Goal: Find specific page/section: Find specific page/section

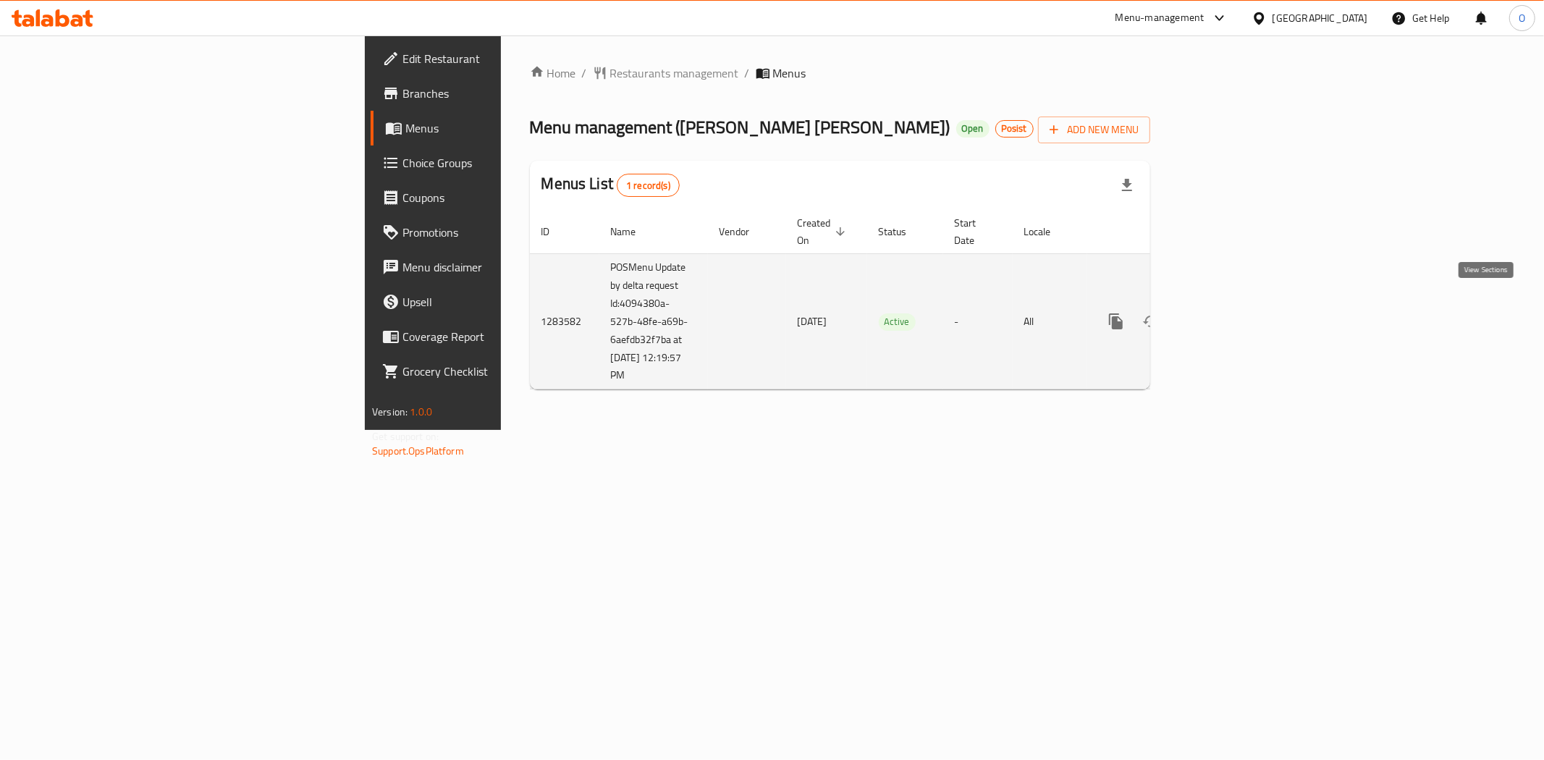
click at [1229, 313] on icon "enhanced table" at bounding box center [1220, 321] width 17 height 17
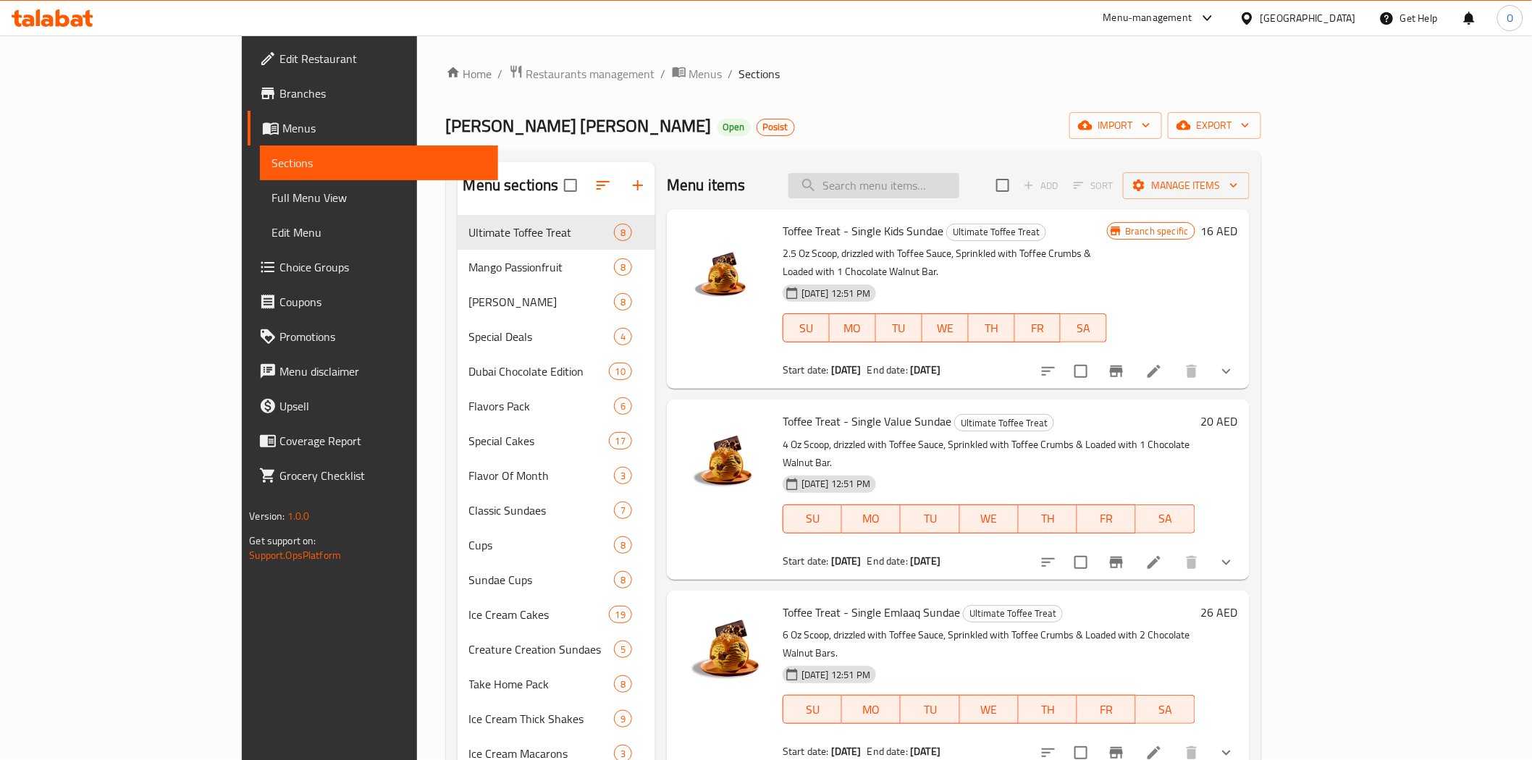
click at [952, 173] on input "search" at bounding box center [873, 185] width 171 height 25
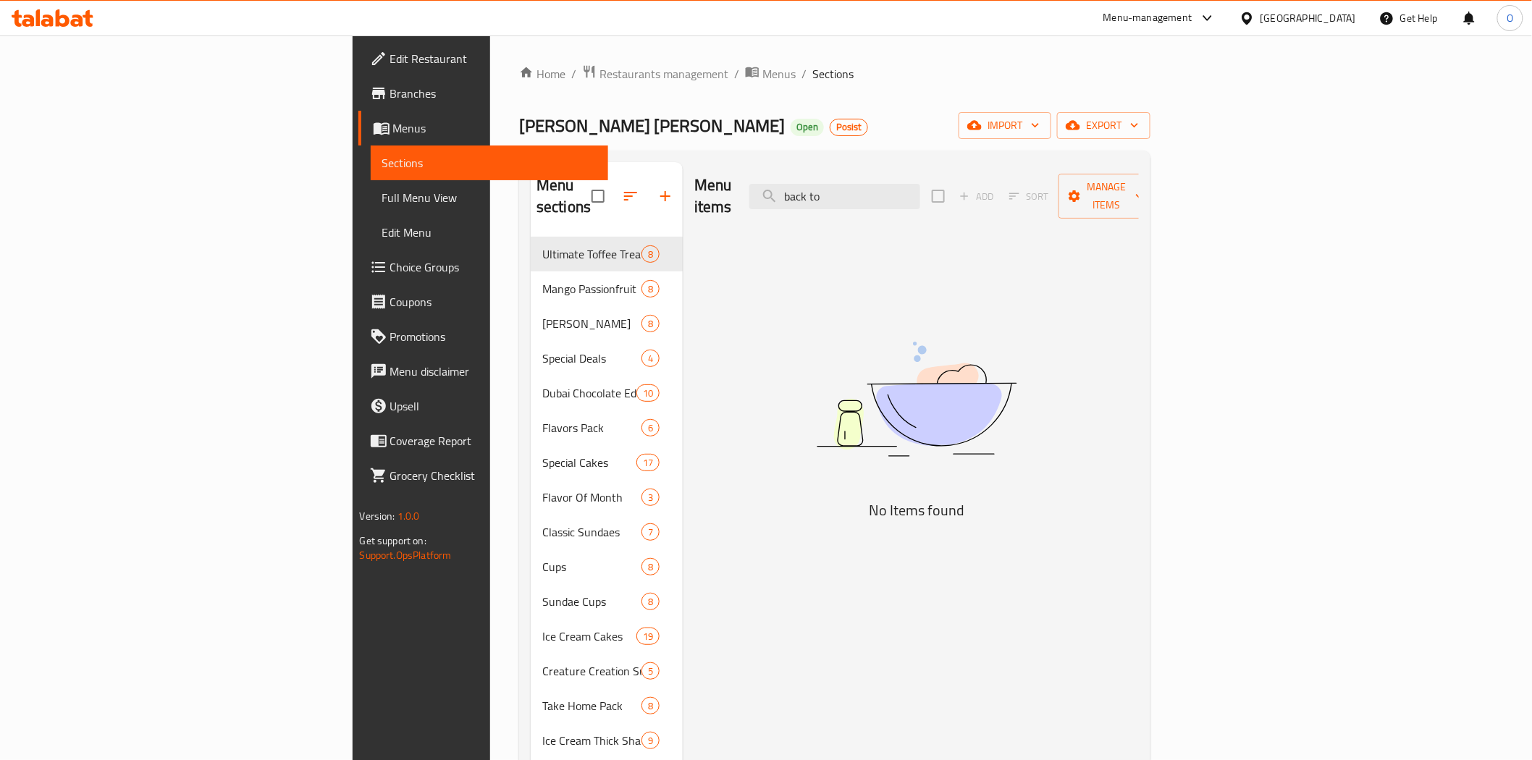
type input "back to"
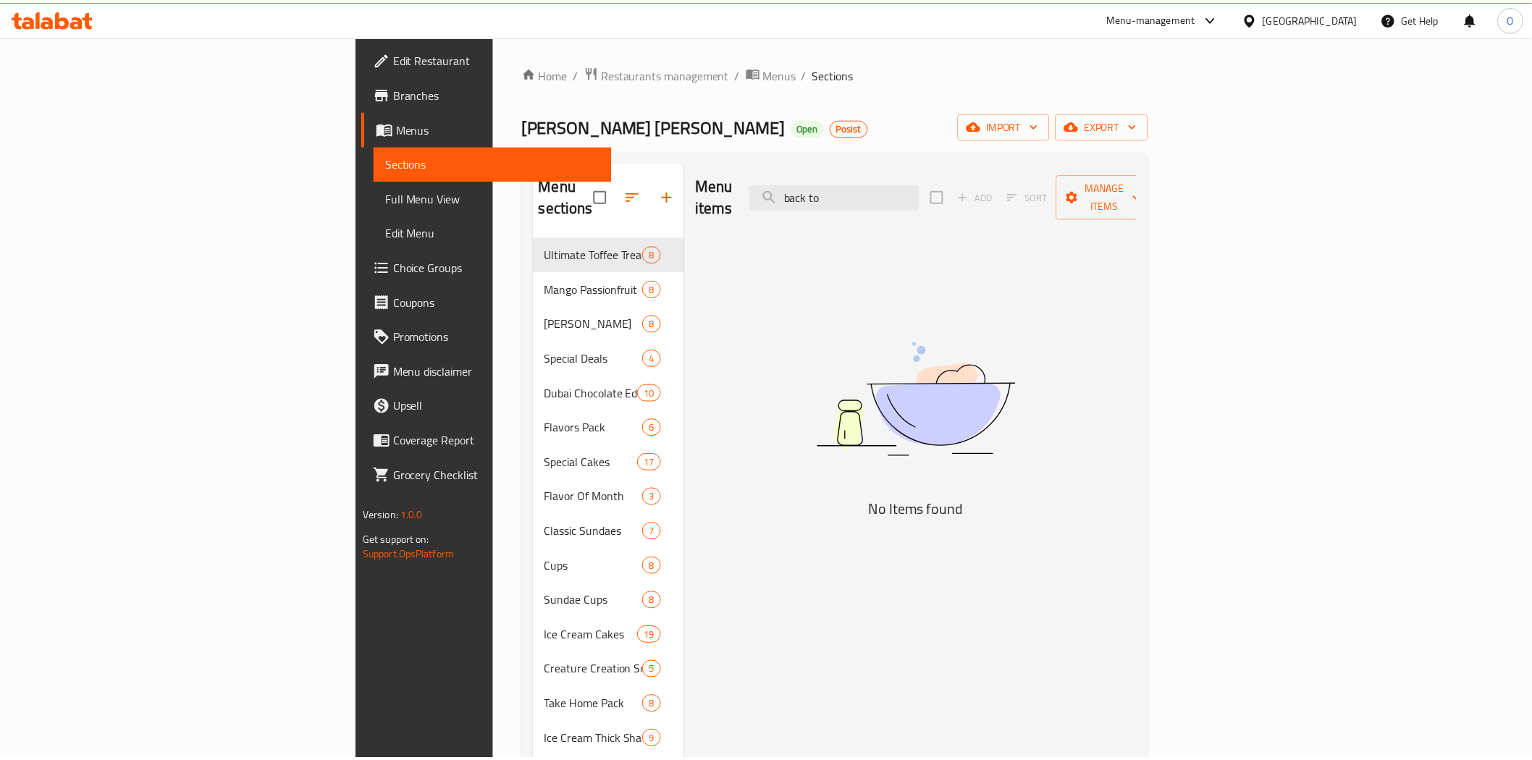
scroll to position [265, 0]
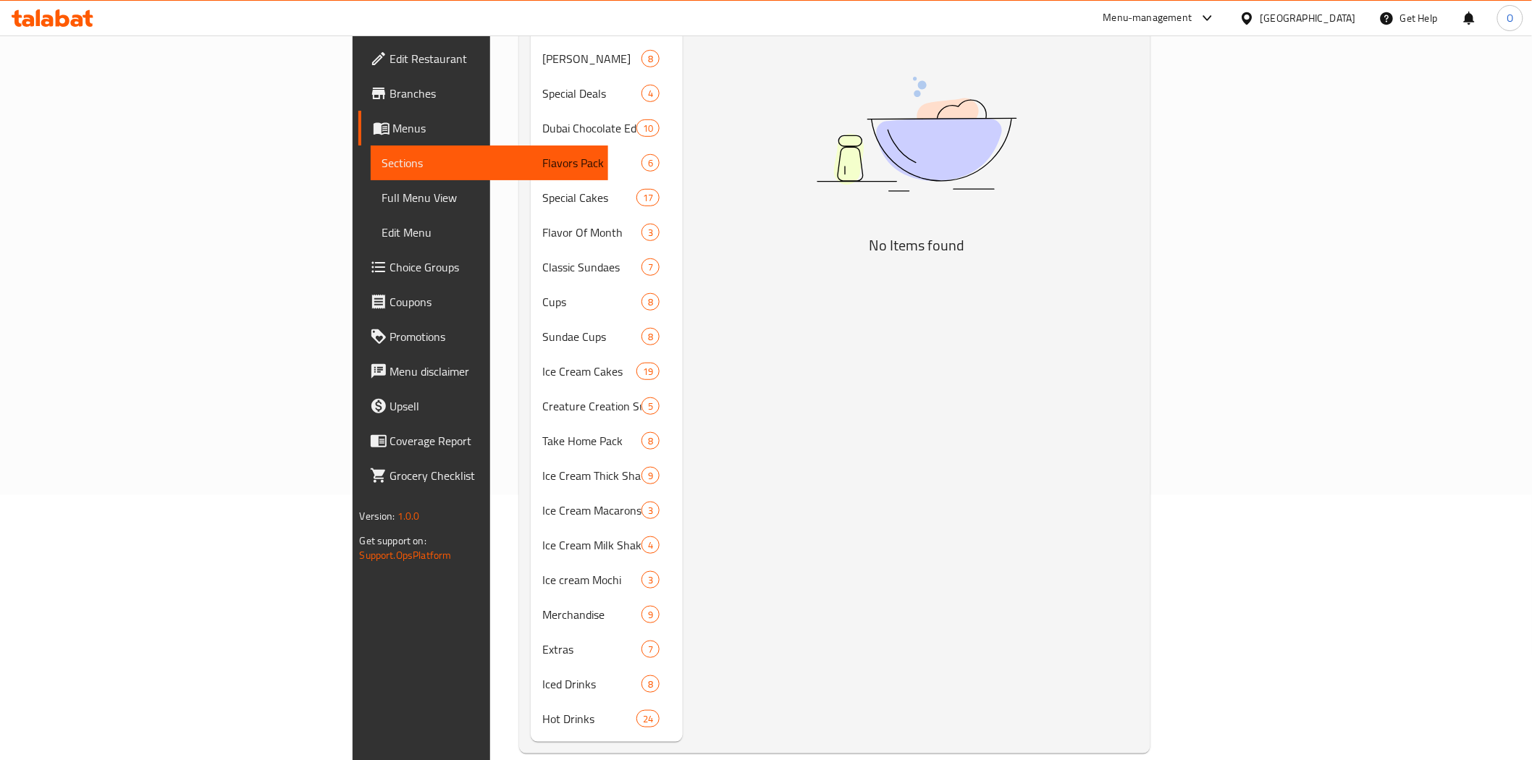
click at [390, 88] on span "Branches" at bounding box center [493, 93] width 206 height 17
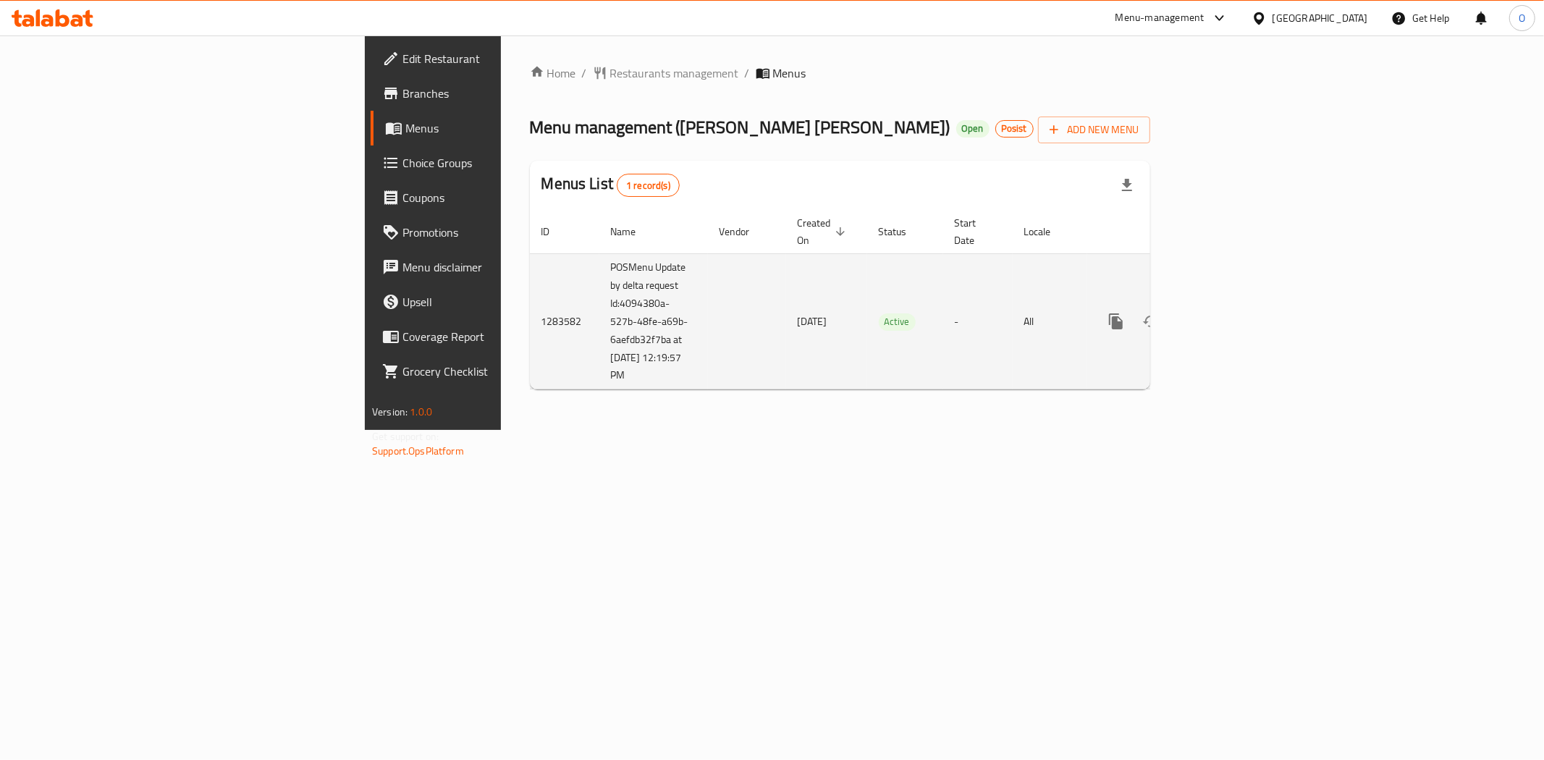
drag, startPoint x: 376, startPoint y: 287, endPoint x: 435, endPoint y: 355, distance: 90.4
click at [599, 355] on td "POSMenu Update by delta request Id:4094380a-527b-48fe-a69b-6aefdb32f7ba at [DAT…" at bounding box center [653, 321] width 109 height 136
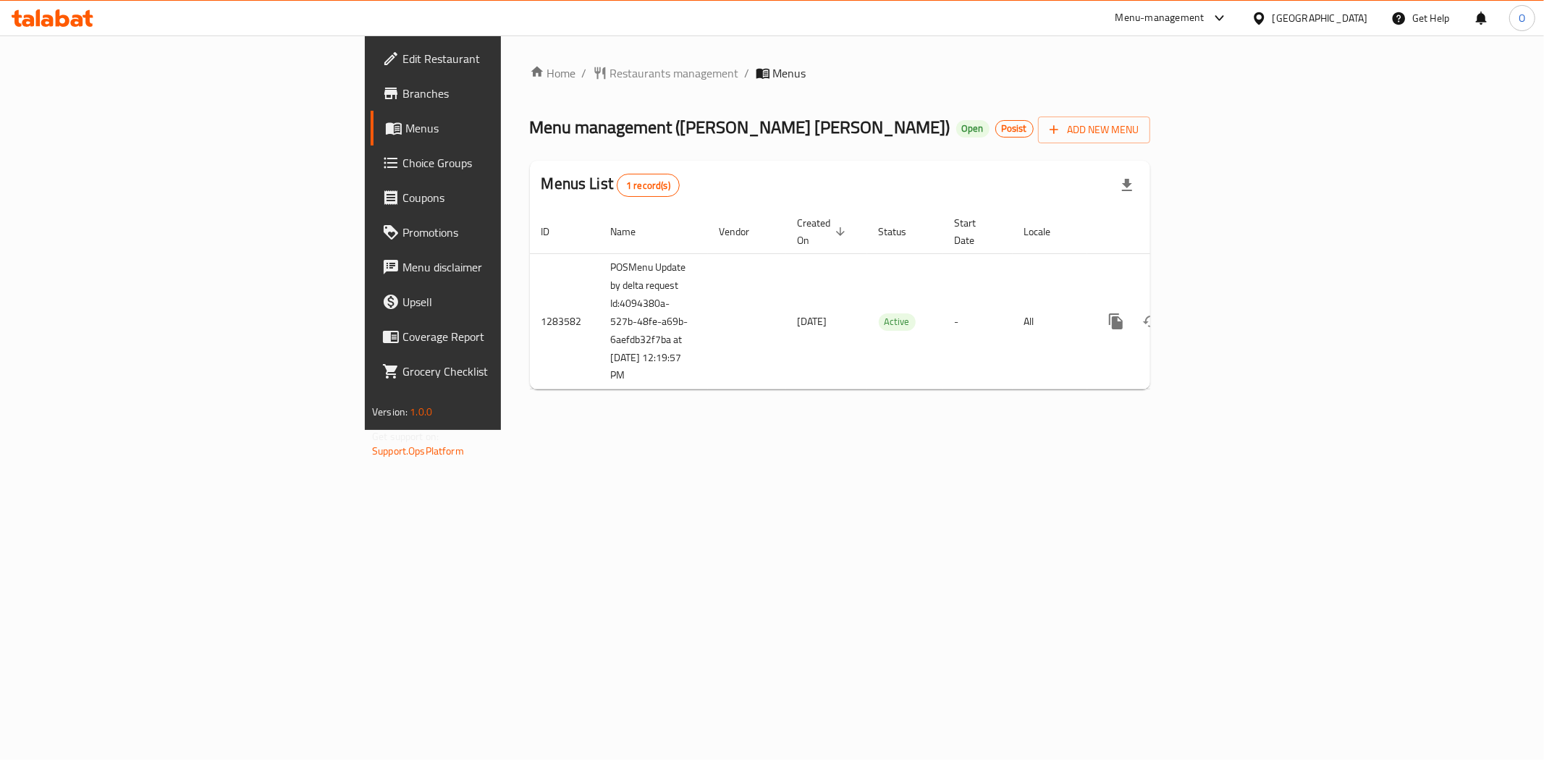
copy td "4094380a-527b-48fe-a69b-6aefdb32f7ba at [DATE] 12:19:57 PM"
click at [1203, 18] on div "Menu-management" at bounding box center [1159, 17] width 89 height 17
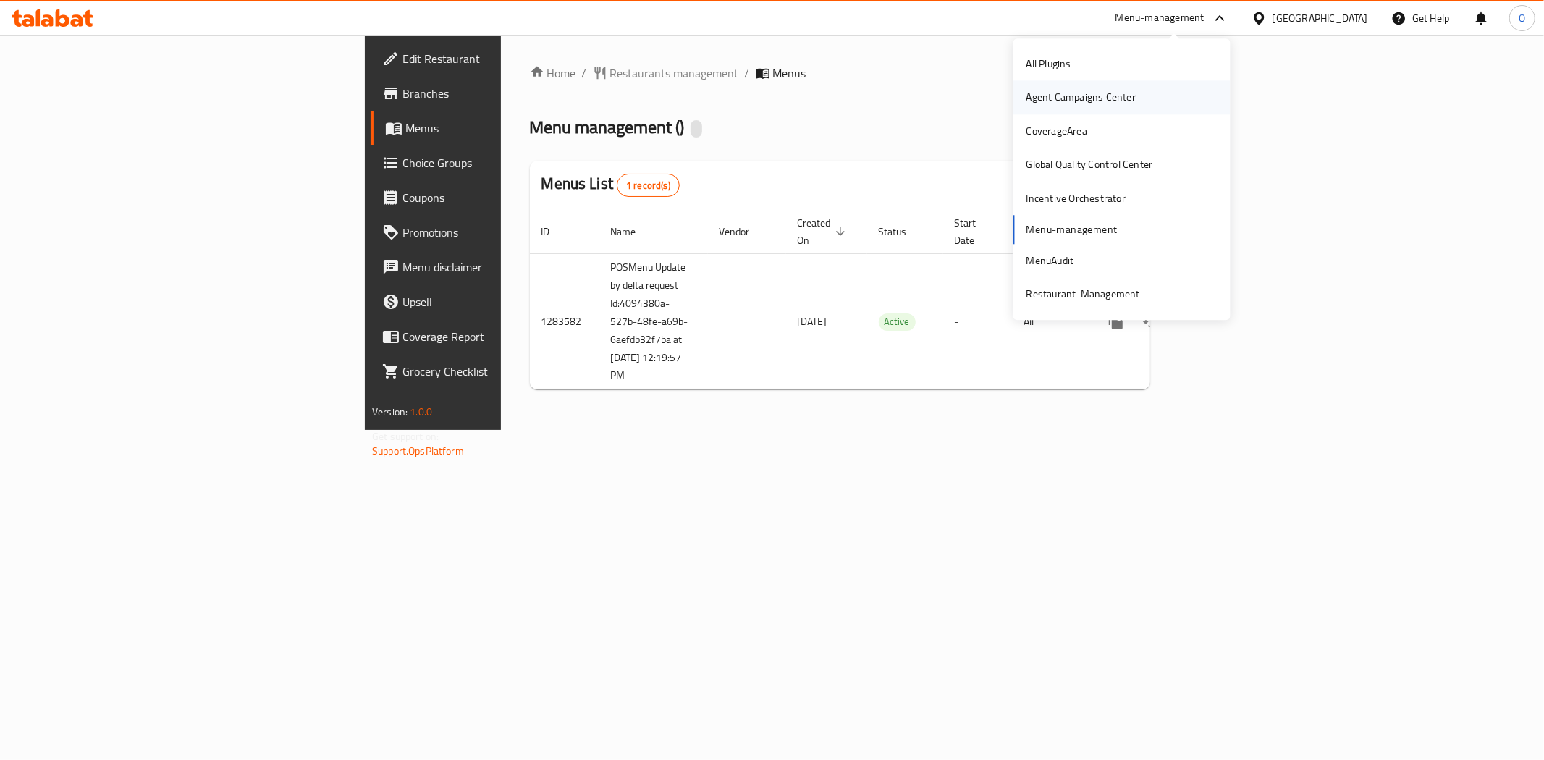
click at [1068, 104] on div "Agent Campaigns Center" at bounding box center [1080, 98] width 109 height 16
